Goal: Find specific page/section: Find specific page/section

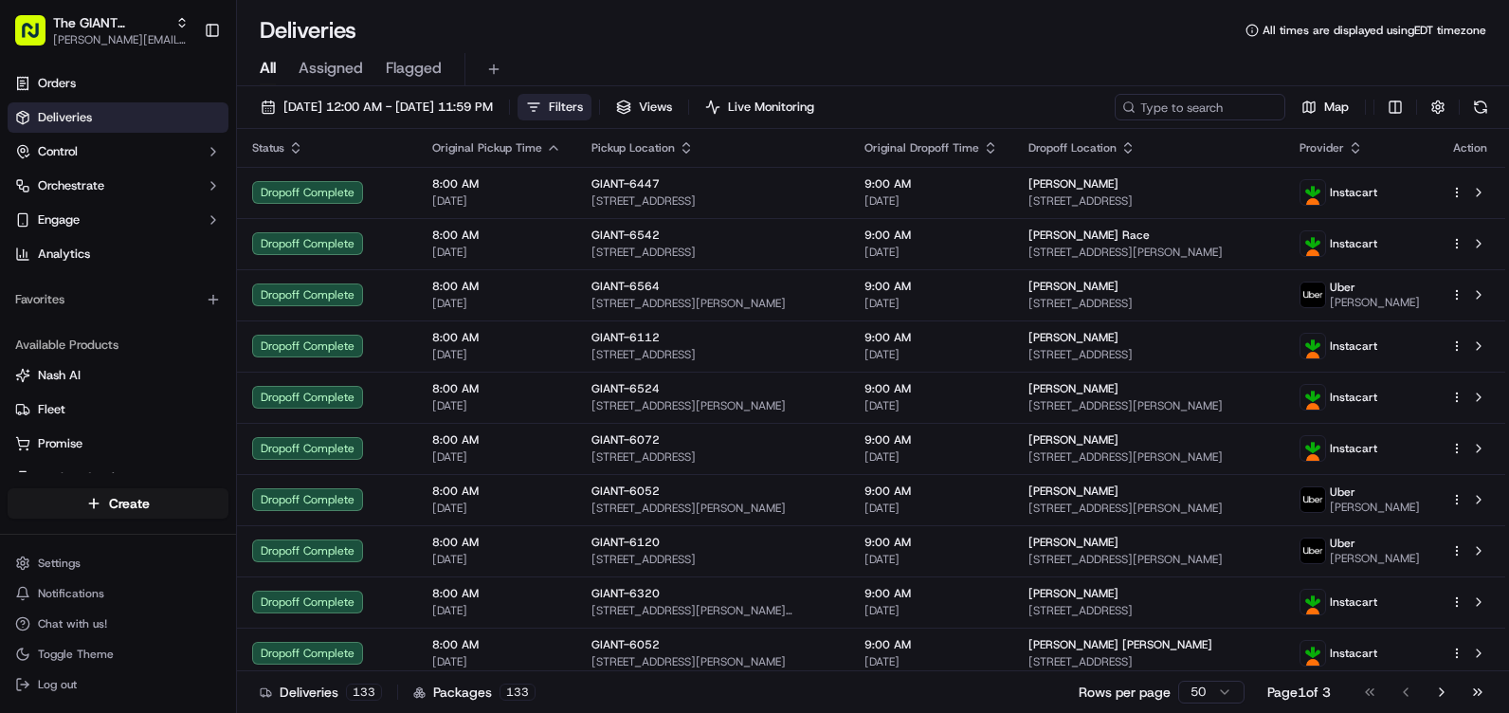
click at [583, 104] on span "Filters" at bounding box center [566, 107] width 34 height 17
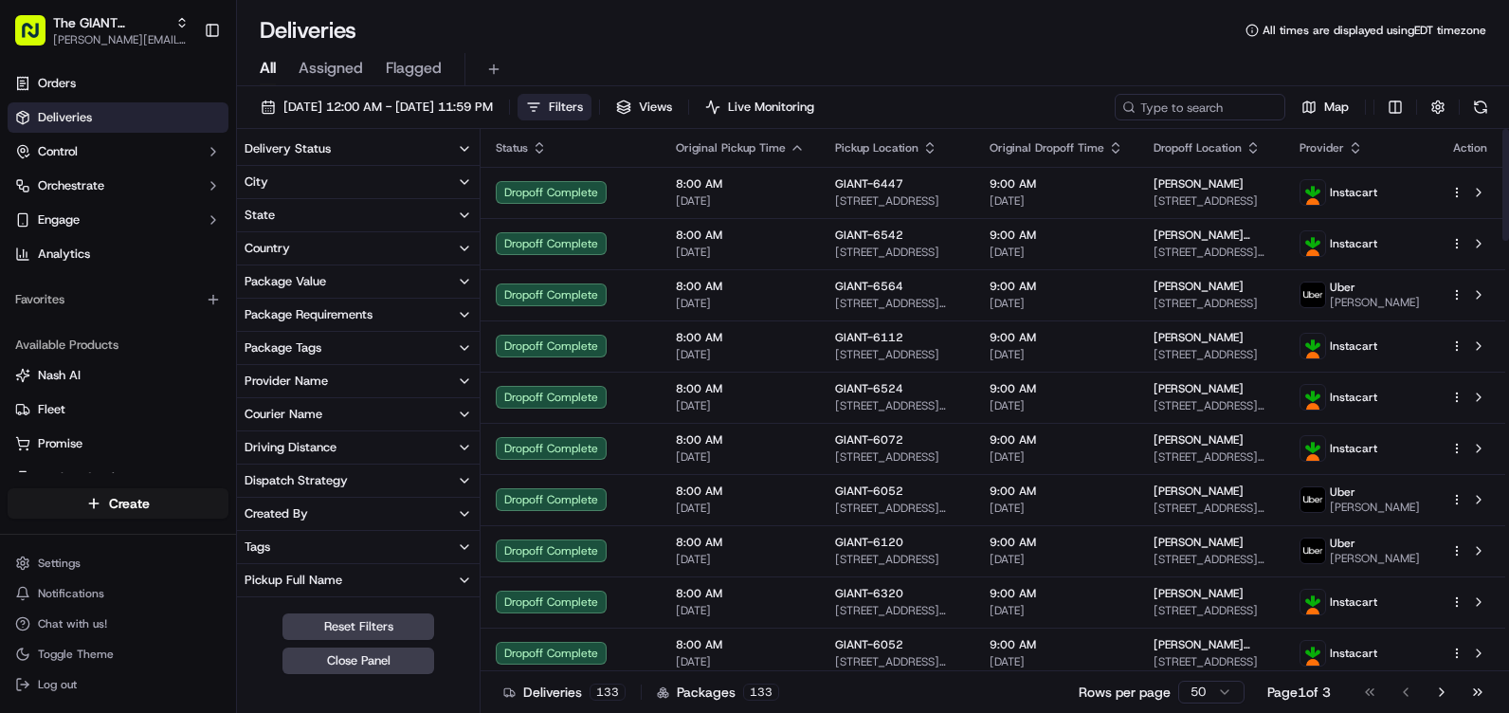
click at [282, 212] on button "State" at bounding box center [358, 215] width 243 height 32
click at [280, 209] on button "State" at bounding box center [358, 215] width 243 height 32
click at [291, 181] on button "City" at bounding box center [358, 182] width 243 height 32
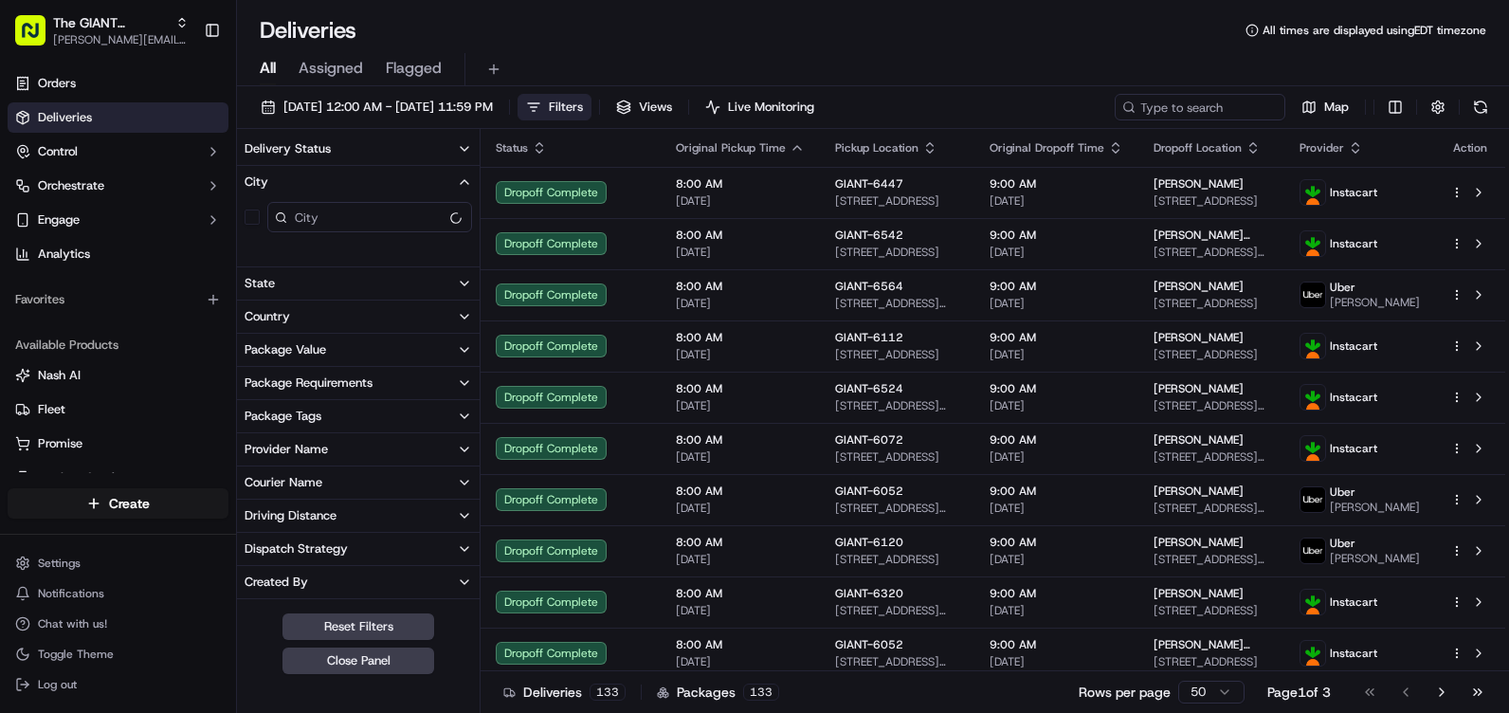
click at [412, 186] on button "City" at bounding box center [358, 182] width 243 height 32
click at [414, 186] on button "City" at bounding box center [358, 182] width 243 height 32
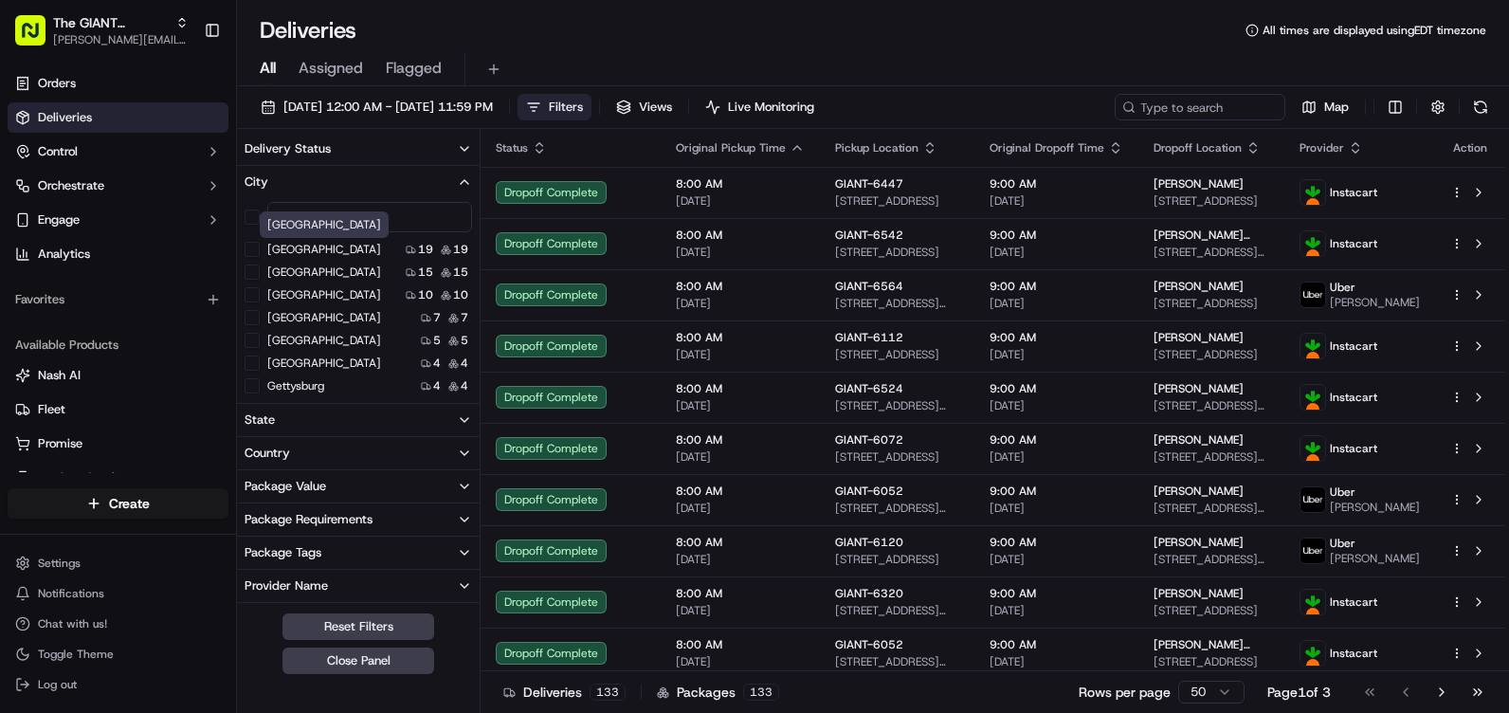
click at [319, 208] on input at bounding box center [369, 217] width 205 height 30
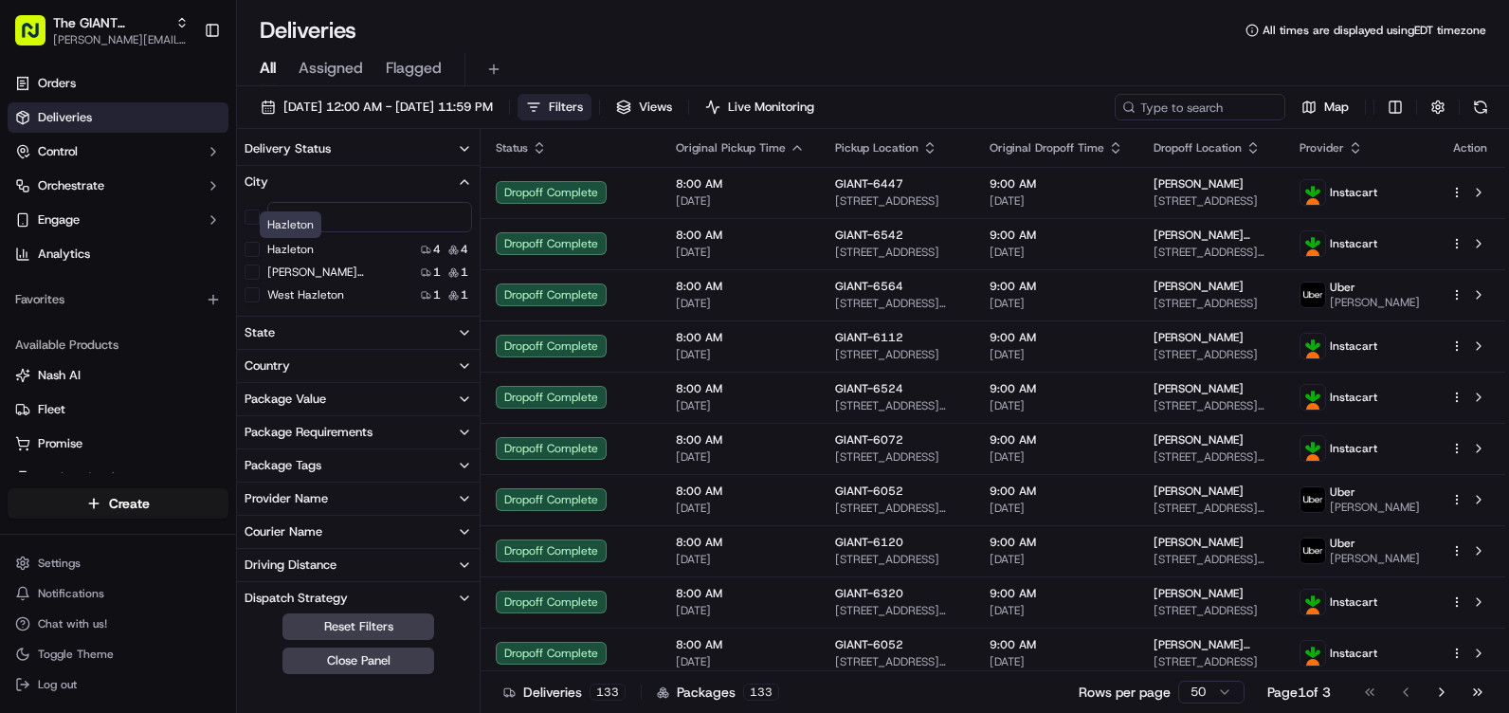
type input "haz"
click at [315, 252] on div "Hazleton 4 4" at bounding box center [358, 249] width 243 height 19
click at [259, 246] on button "Hazleton" at bounding box center [252, 249] width 15 height 15
